Goal: Task Accomplishment & Management: Use online tool/utility

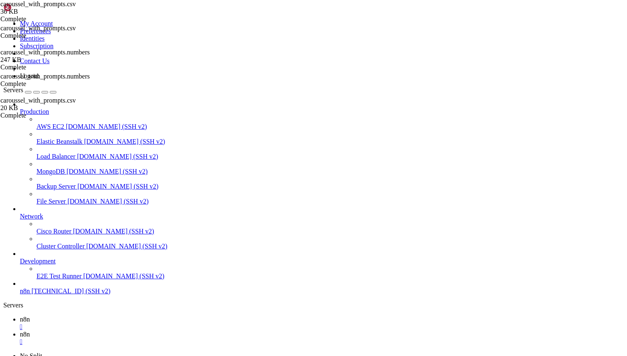
type input "/home/ubuntu"
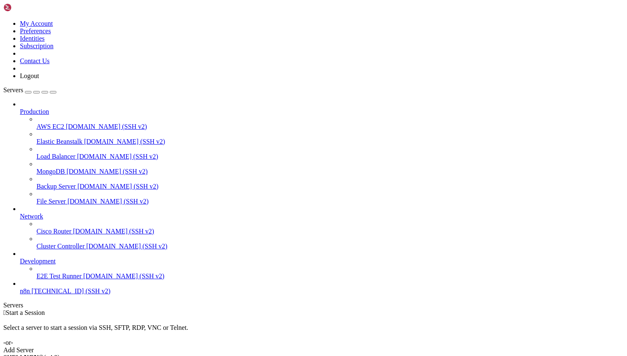
click at [55, 295] on link "n8n [TECHNICAL_ID] (SSH v2)" at bounding box center [322, 290] width 604 height 7
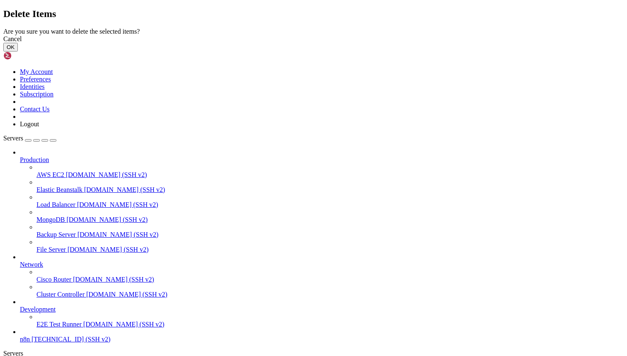
click at [18, 51] on button "OK" at bounding box center [10, 47] width 15 height 9
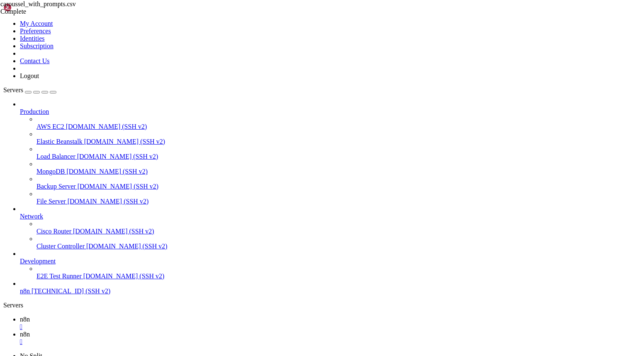
click at [600, 315] on ul "n8n  n8n " at bounding box center [313, 330] width 621 height 30
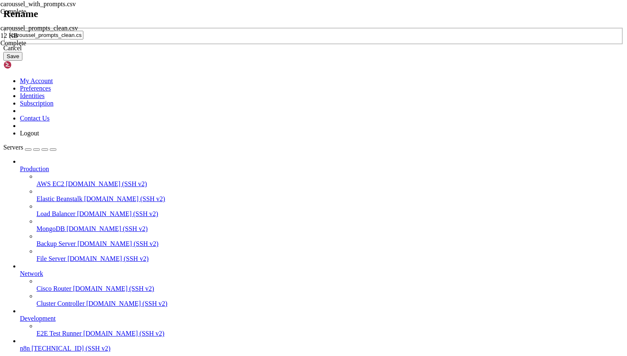
click at [340, 52] on div "Cancel" at bounding box center [313, 47] width 621 height 7
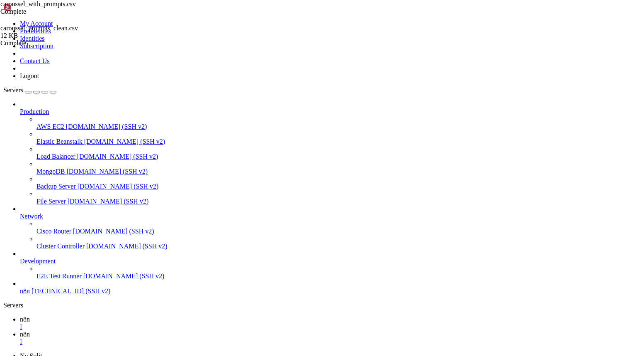
type input "/home/ubuntu/img"
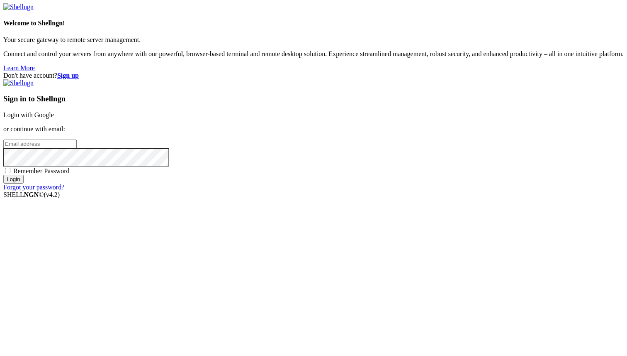
click at [54, 118] on link "Login with Google" at bounding box center [28, 114] width 51 height 7
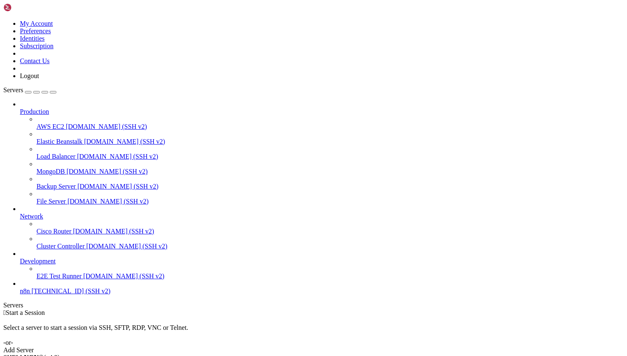
click at [47, 294] on span "[TECHNICAL_ID] (SSH v2)" at bounding box center [71, 290] width 79 height 7
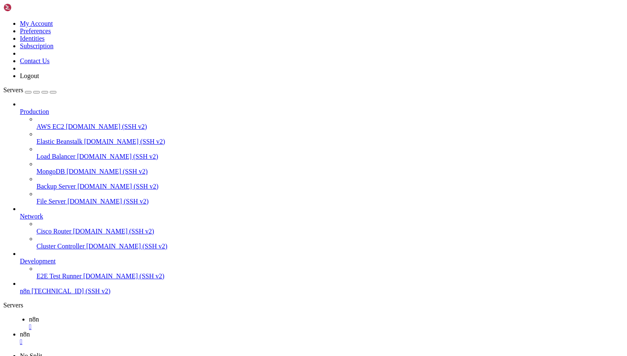
drag, startPoint x: 101, startPoint y: 10, endPoint x: 236, endPoint y: 23, distance: 135.5
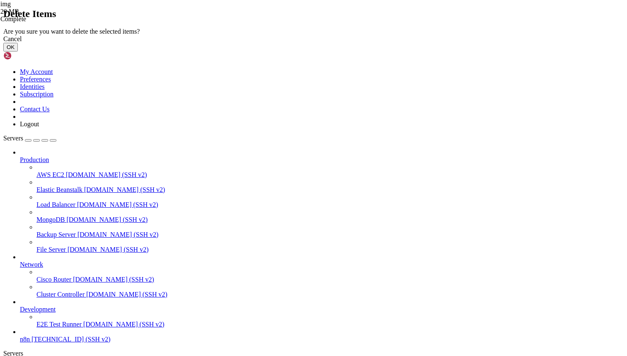
click at [18, 51] on button "OK" at bounding box center [10, 47] width 15 height 9
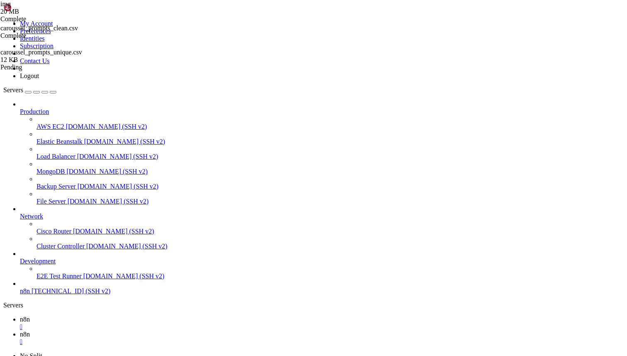
click at [82, 56] on span "caroussel_prompts_unique.csv" at bounding box center [41, 52] width 82 height 7
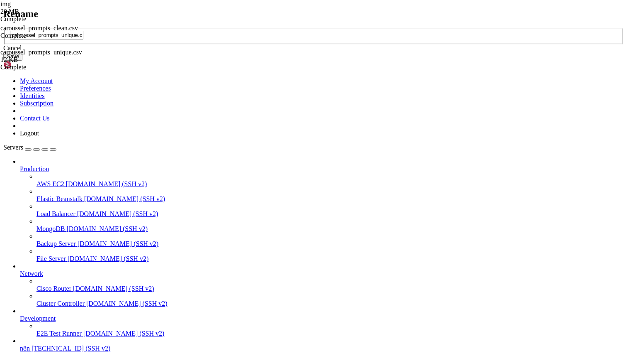
click at [337, 52] on div "Cancel" at bounding box center [313, 47] width 621 height 7
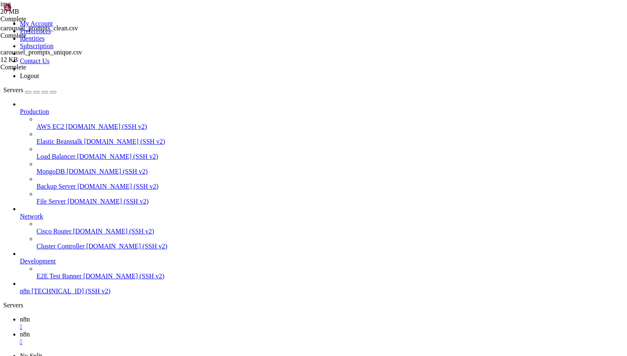
drag, startPoint x: 142, startPoint y: 340, endPoint x: 166, endPoint y: 79, distance: 261.8
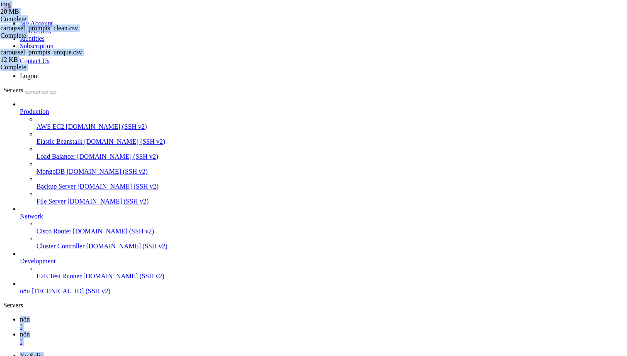
type input "/home/ubuntu"
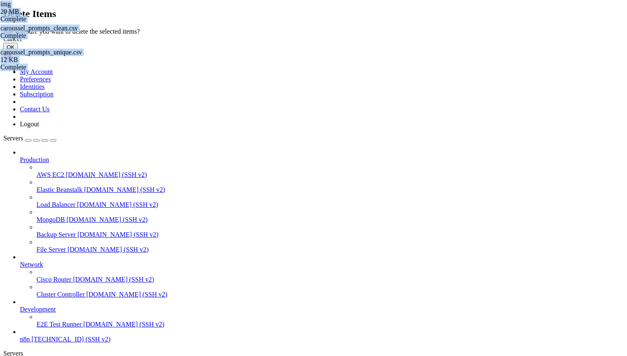
click at [18, 51] on button "OK" at bounding box center [10, 47] width 15 height 9
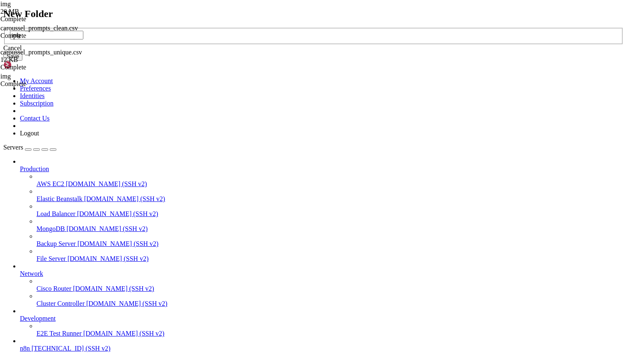
type input "img"
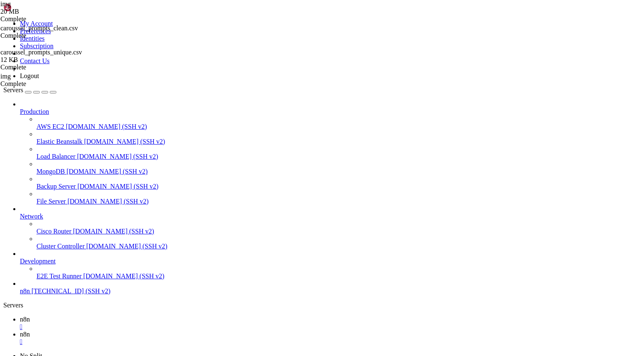
type input "/home/ubuntu"
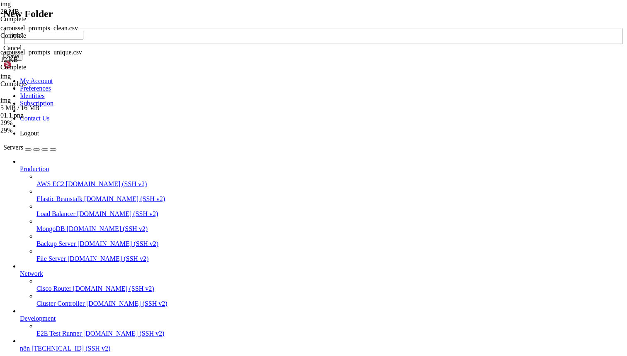
type input "img2"
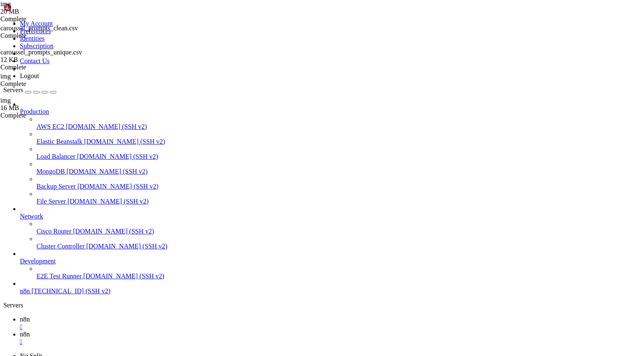
type input "/home/ubuntu/img2"
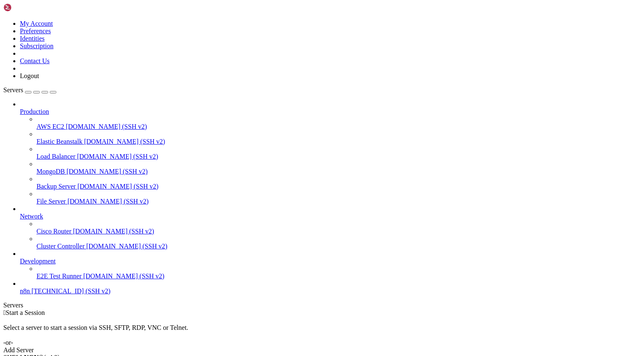
click at [61, 294] on span "[TECHNICAL_ID] (SSH v2)" at bounding box center [71, 290] width 79 height 7
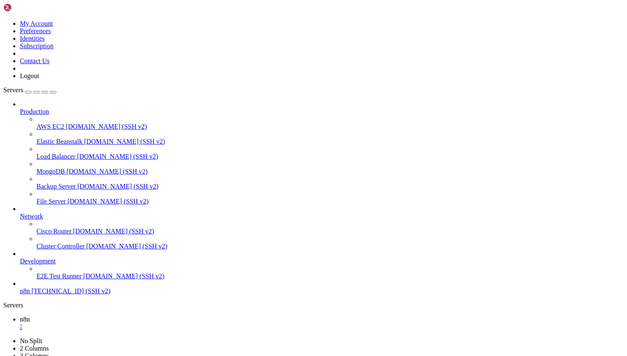
type input "/home/ubuntu"
